Goal: Transaction & Acquisition: Purchase product/service

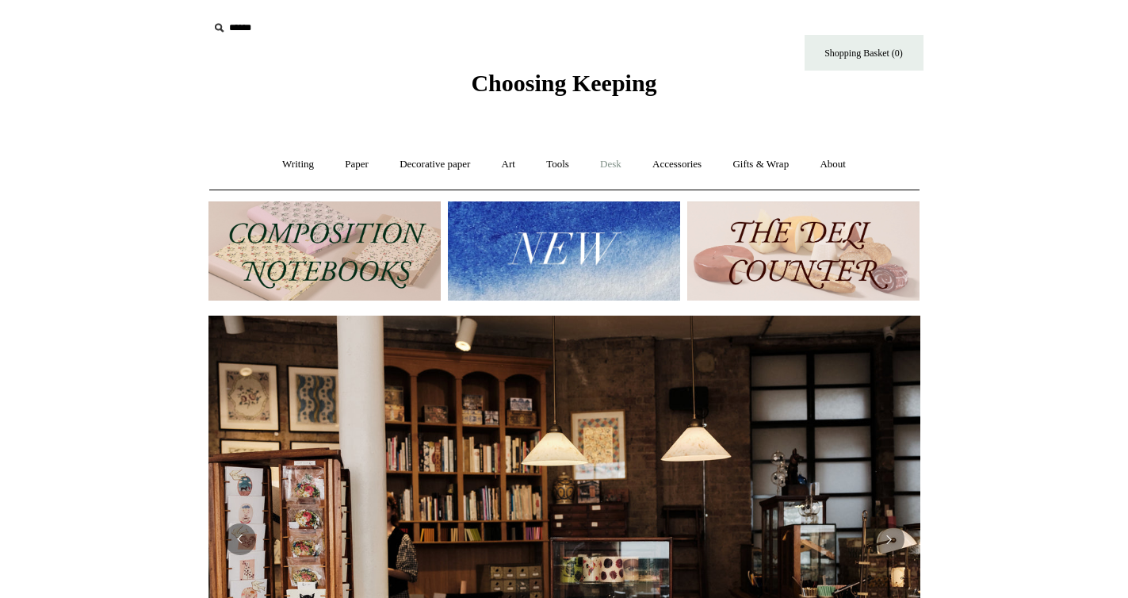
click at [615, 158] on link "Desk +" at bounding box center [611, 164] width 50 height 42
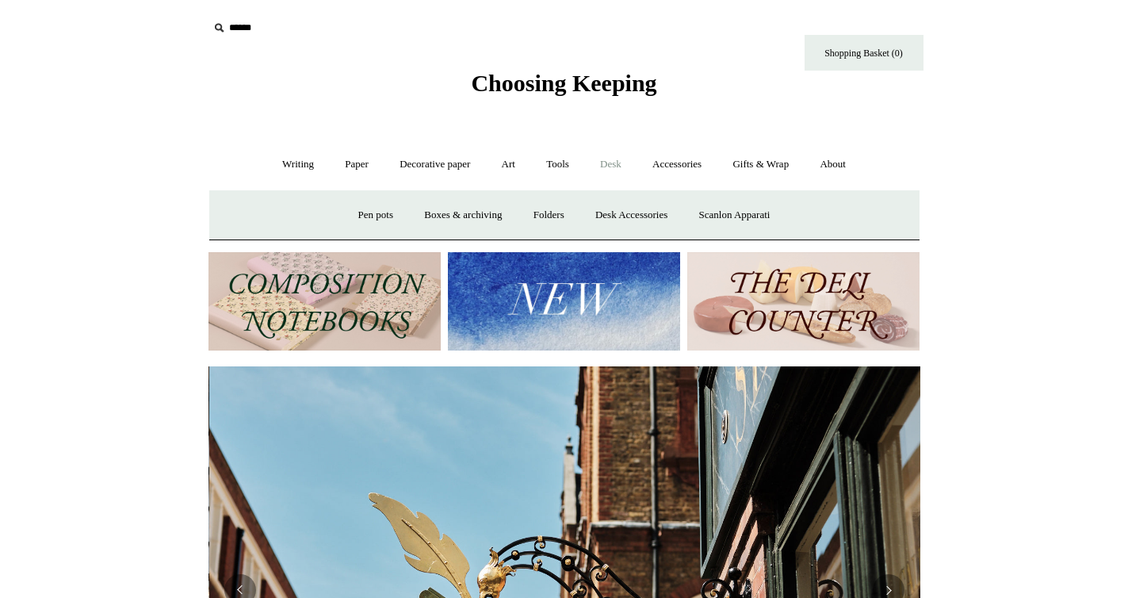
scroll to position [0, 712]
click at [666, 164] on link "Accessories +" at bounding box center [677, 164] width 78 height 42
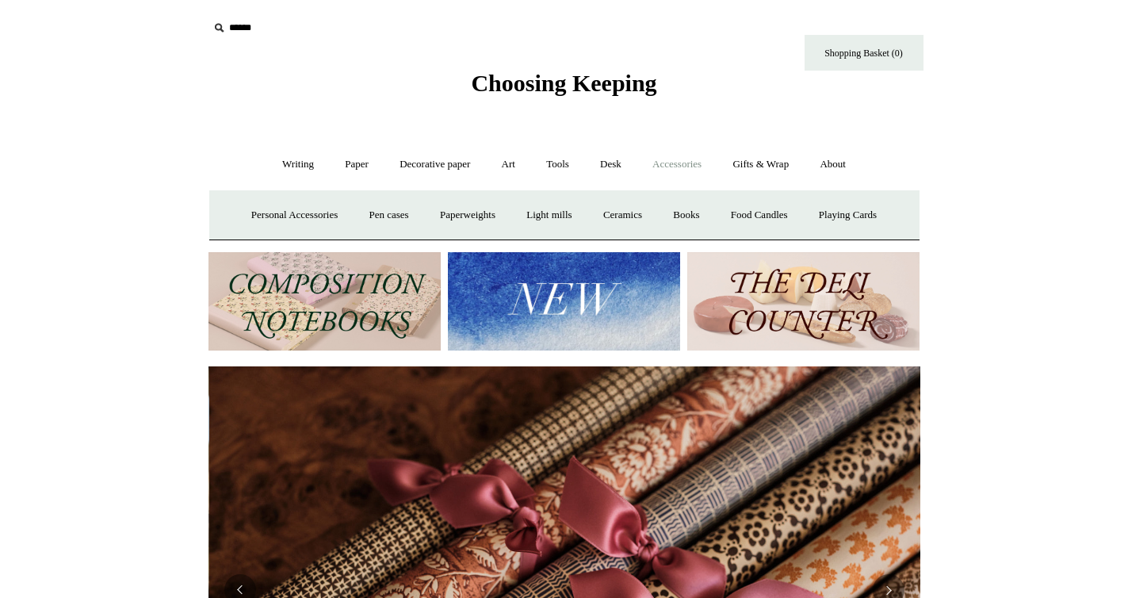
scroll to position [0, 1423]
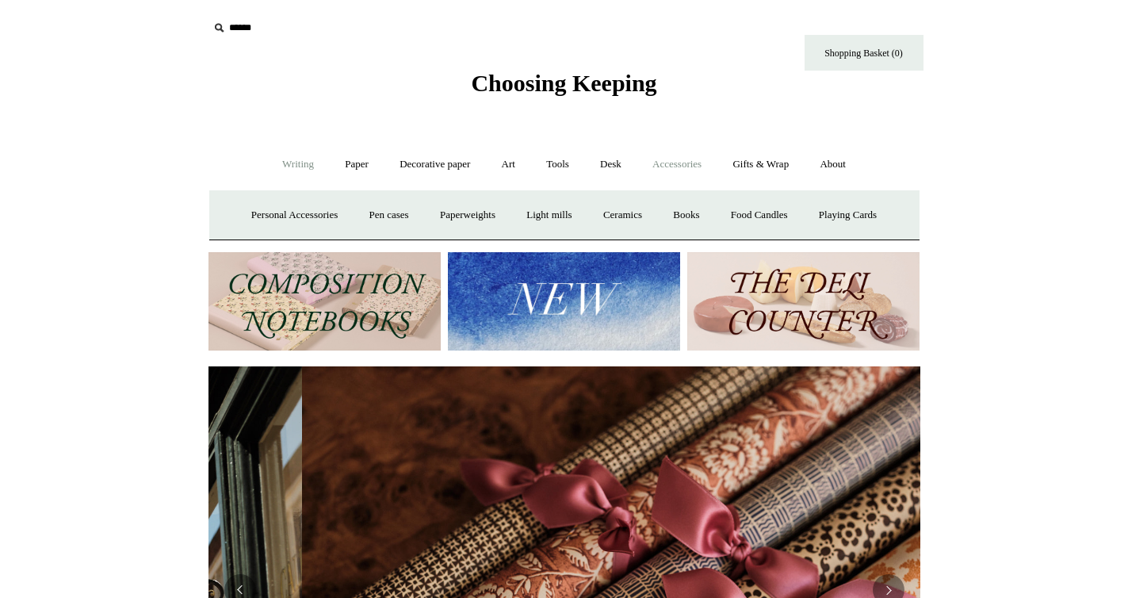
click at [298, 160] on link "Writing +" at bounding box center [298, 164] width 60 height 42
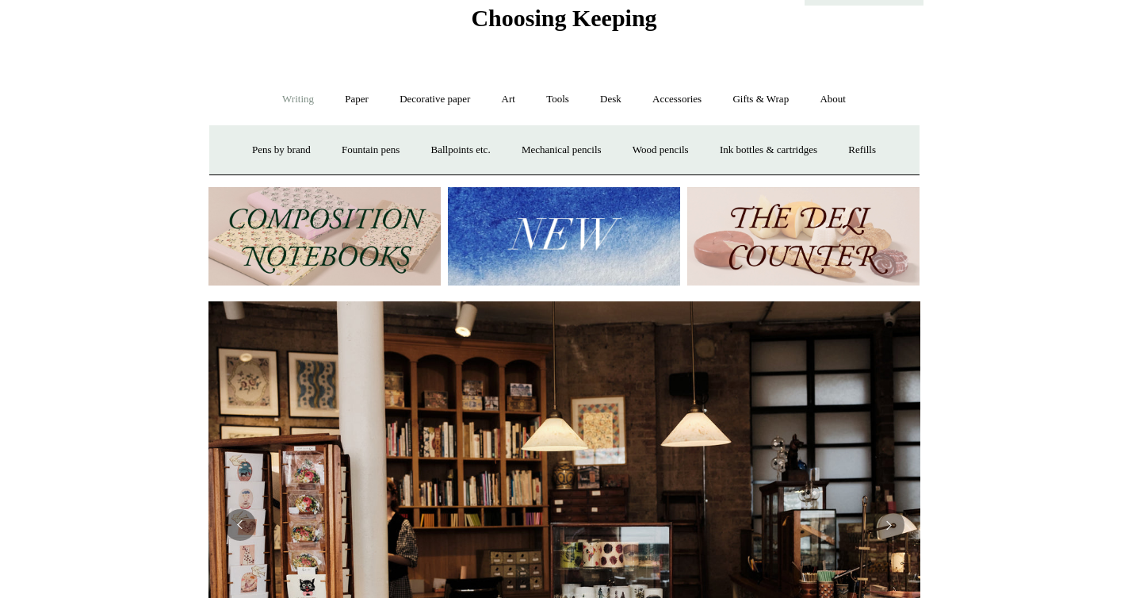
scroll to position [0, 0]
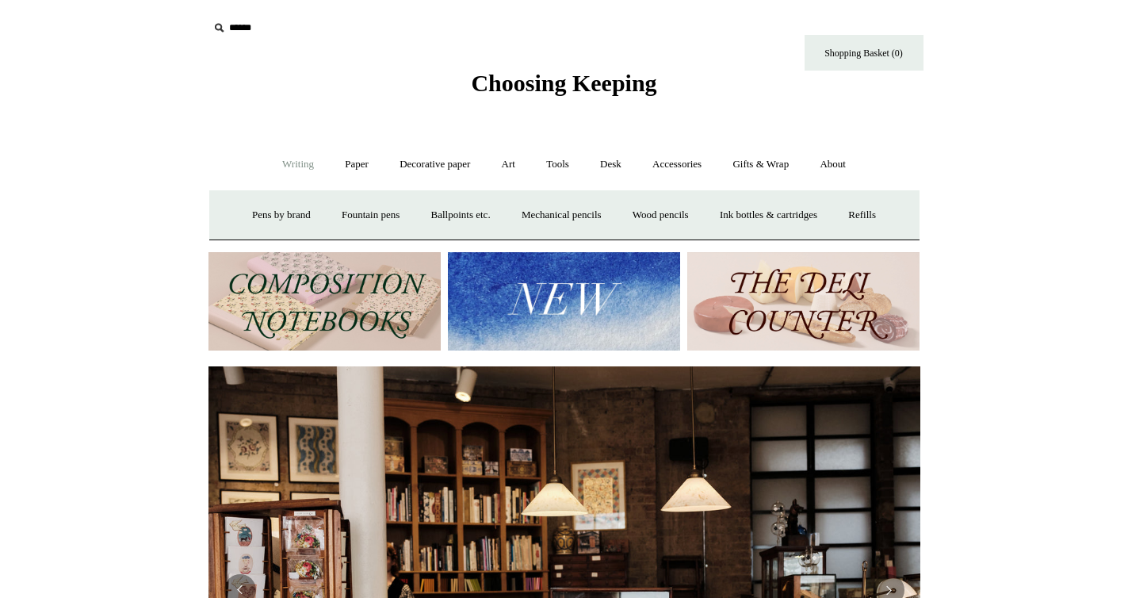
click at [304, 306] on img at bounding box center [324, 301] width 232 height 99
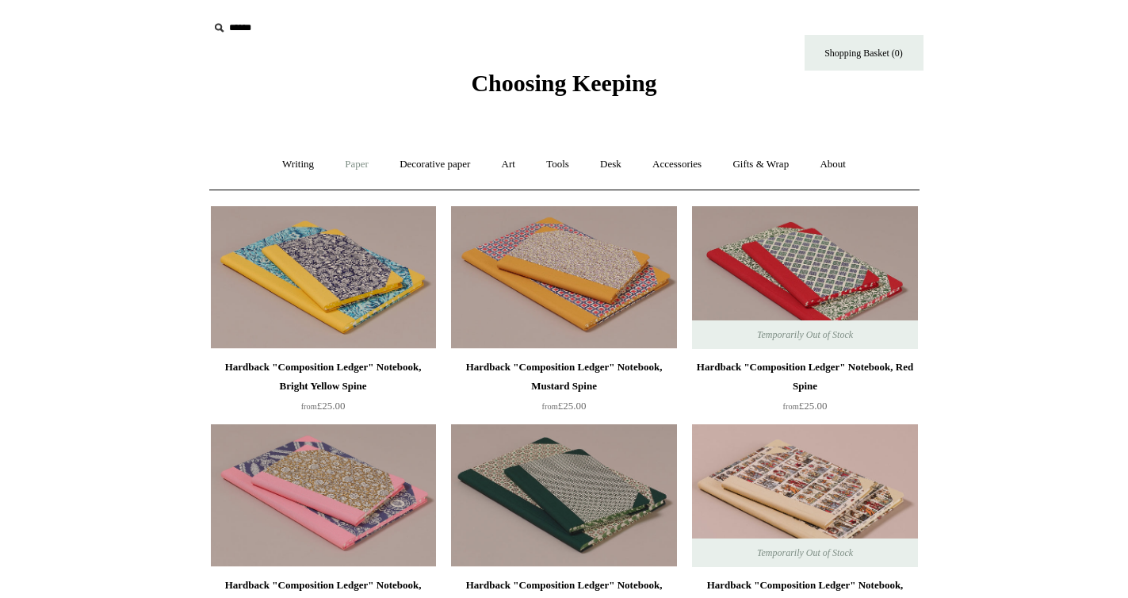
click at [352, 152] on link "Paper +" at bounding box center [357, 164] width 52 height 42
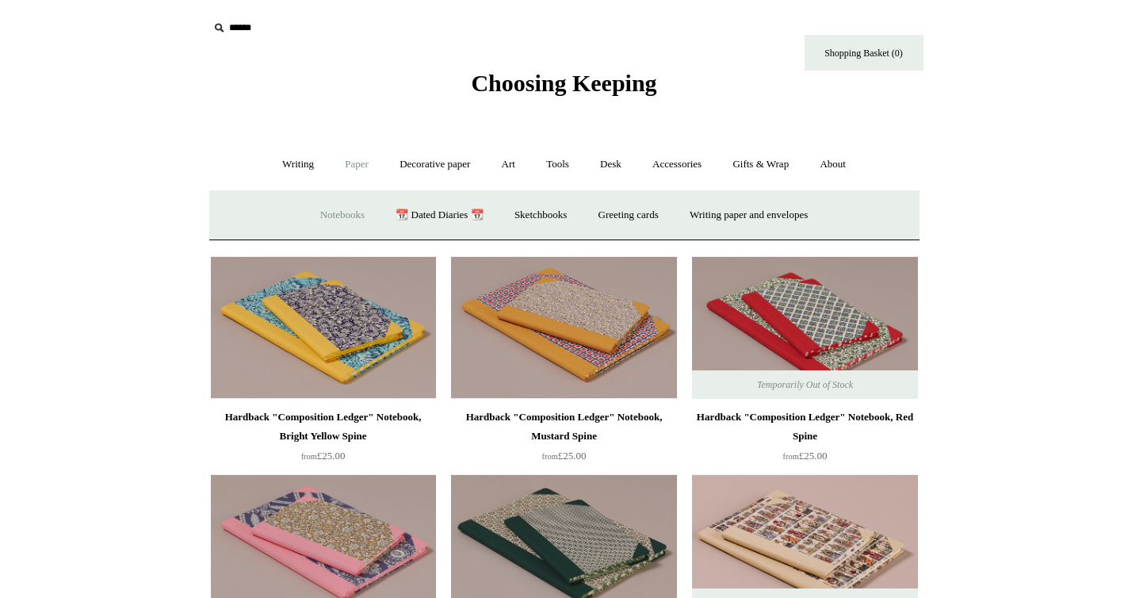
click at [335, 209] on link "Notebooks +" at bounding box center [342, 215] width 73 height 42
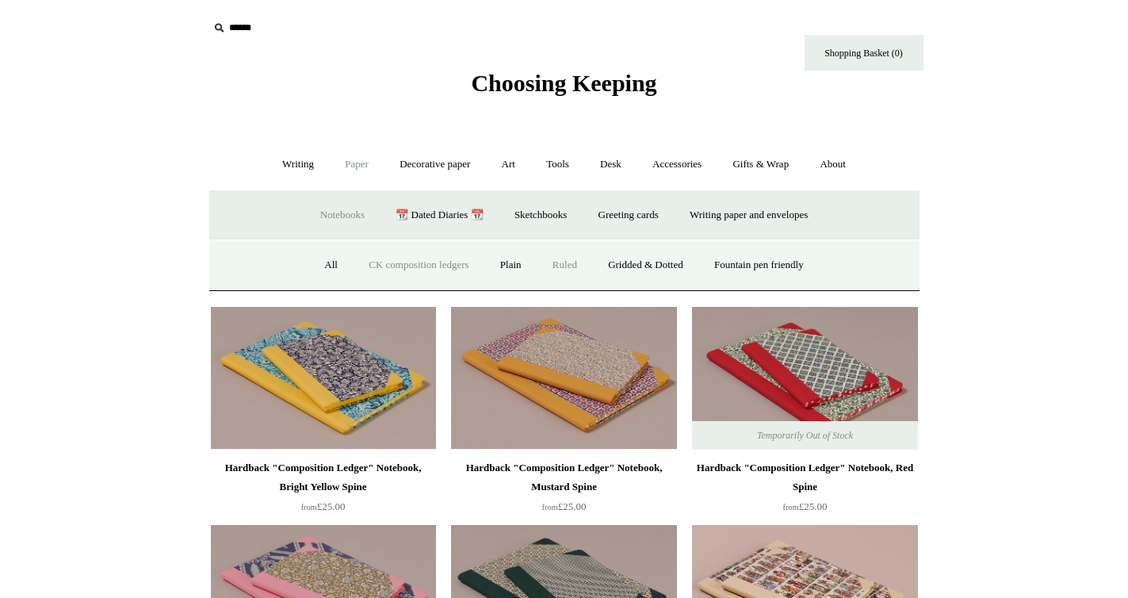
click at [557, 271] on link "Ruled" at bounding box center [564, 265] width 53 height 42
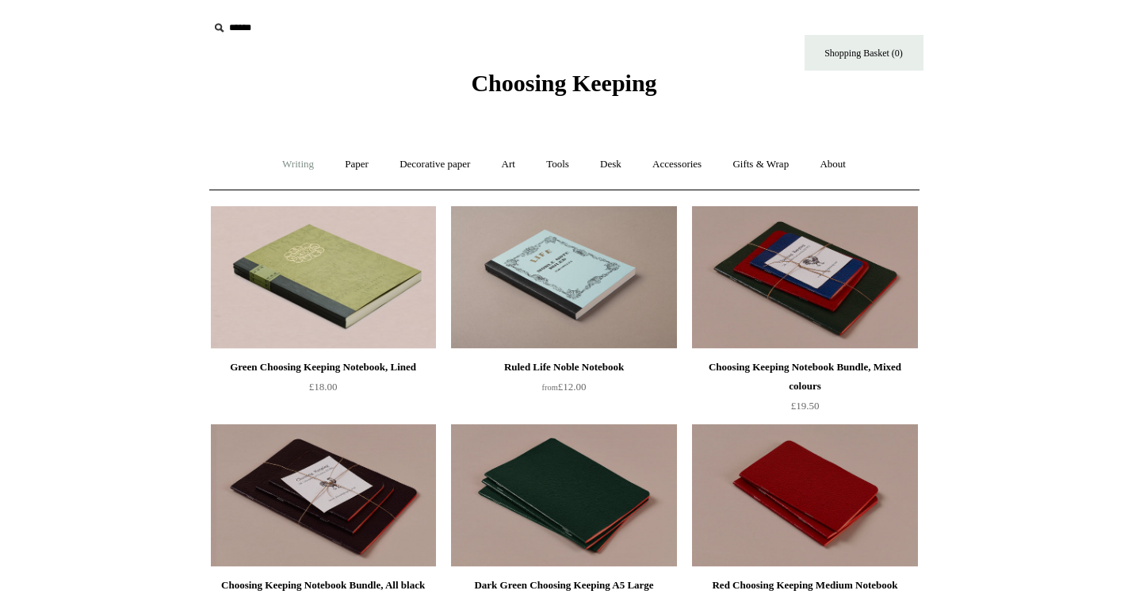
click at [290, 160] on link "Writing +" at bounding box center [298, 164] width 60 height 42
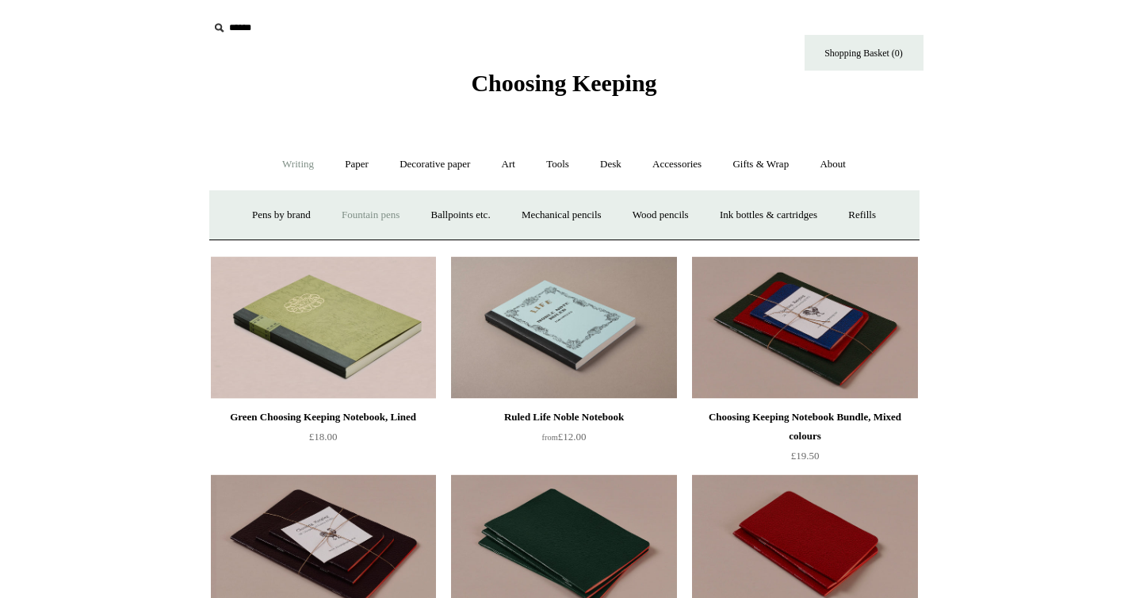
click at [346, 222] on link "Fountain pens +" at bounding box center [370, 215] width 86 height 42
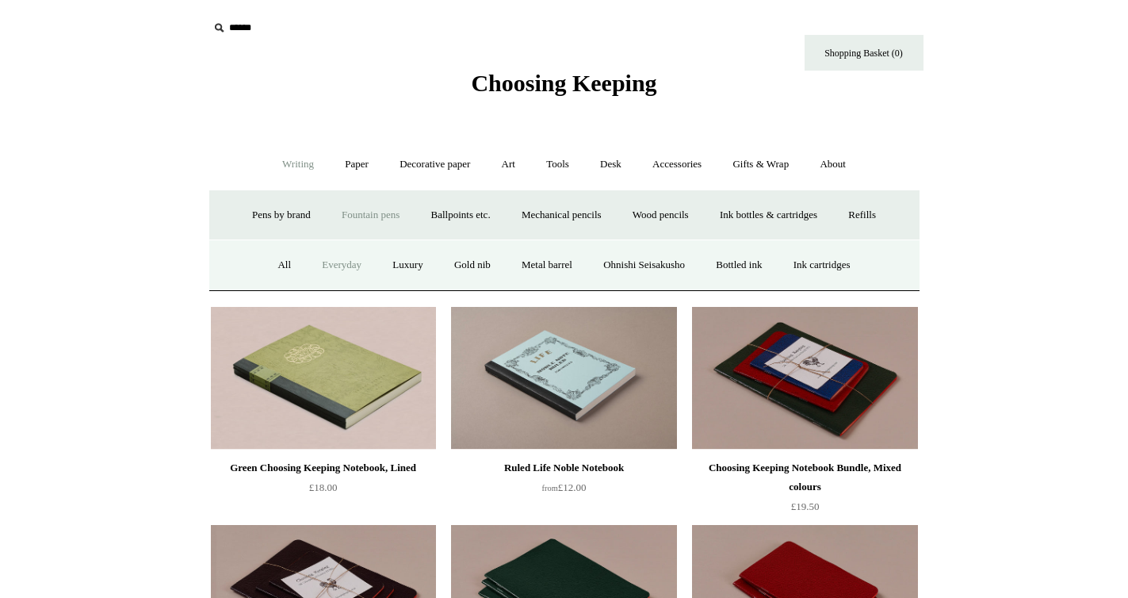
click at [331, 268] on link "Everyday" at bounding box center [342, 265] width 68 height 42
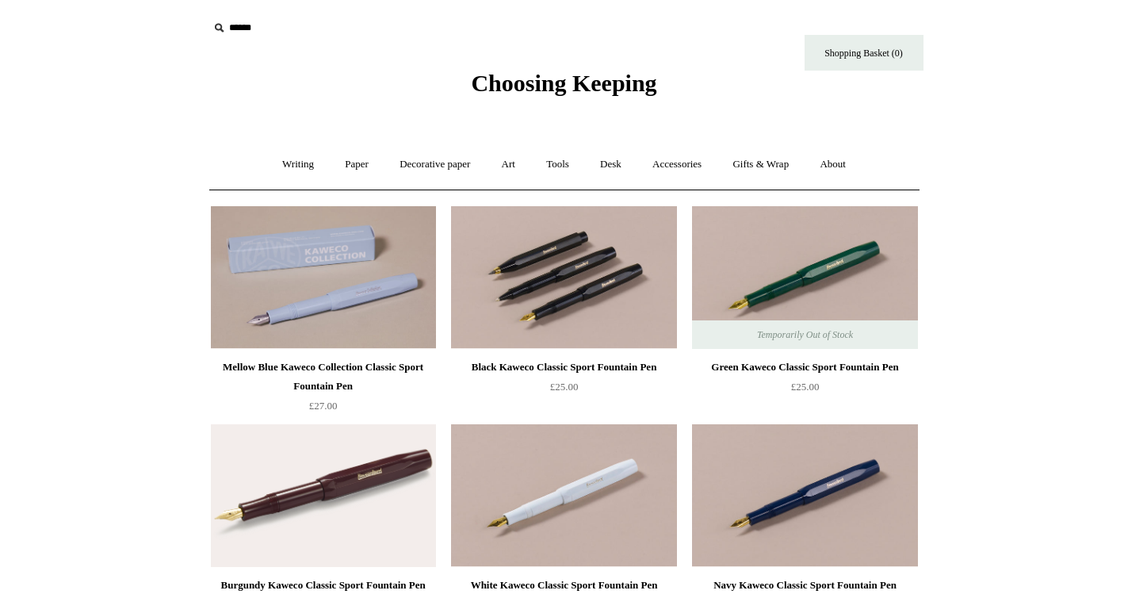
click at [556, 269] on img at bounding box center [563, 277] width 225 height 143
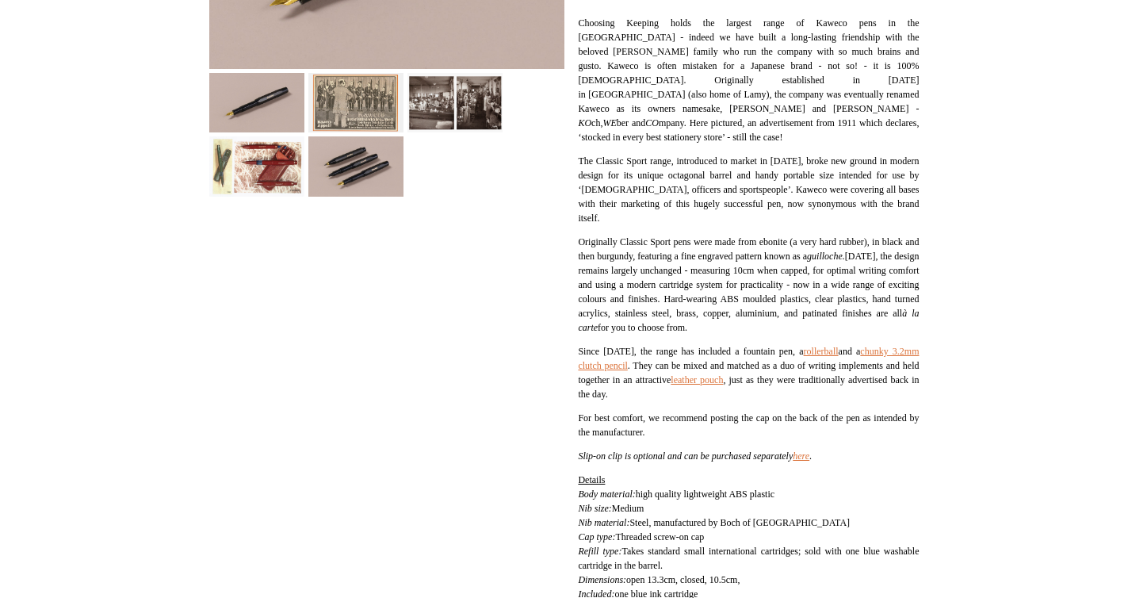
scroll to position [399, 0]
